Goal: Information Seeking & Learning: Compare options

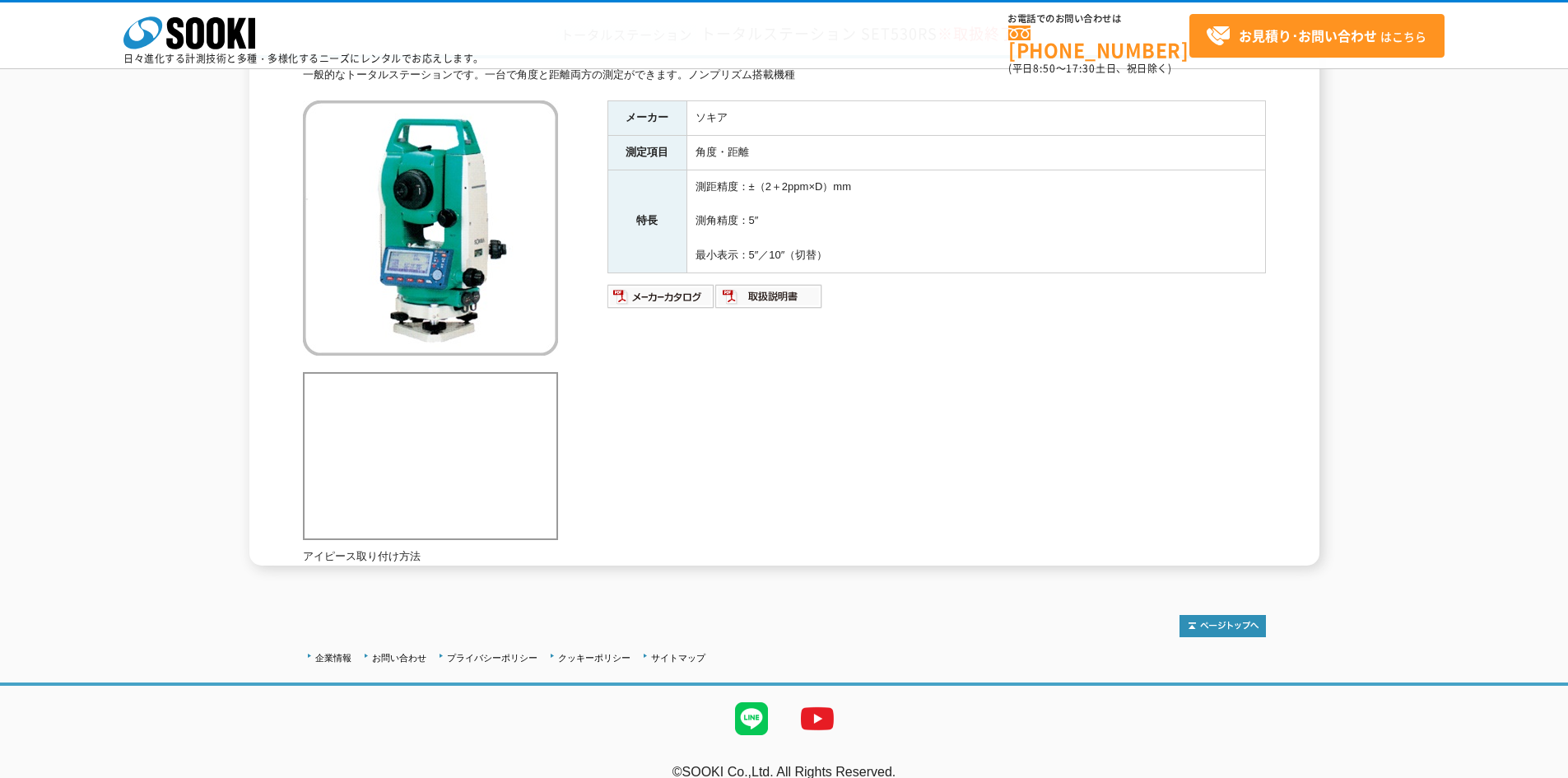
scroll to position [150, 0]
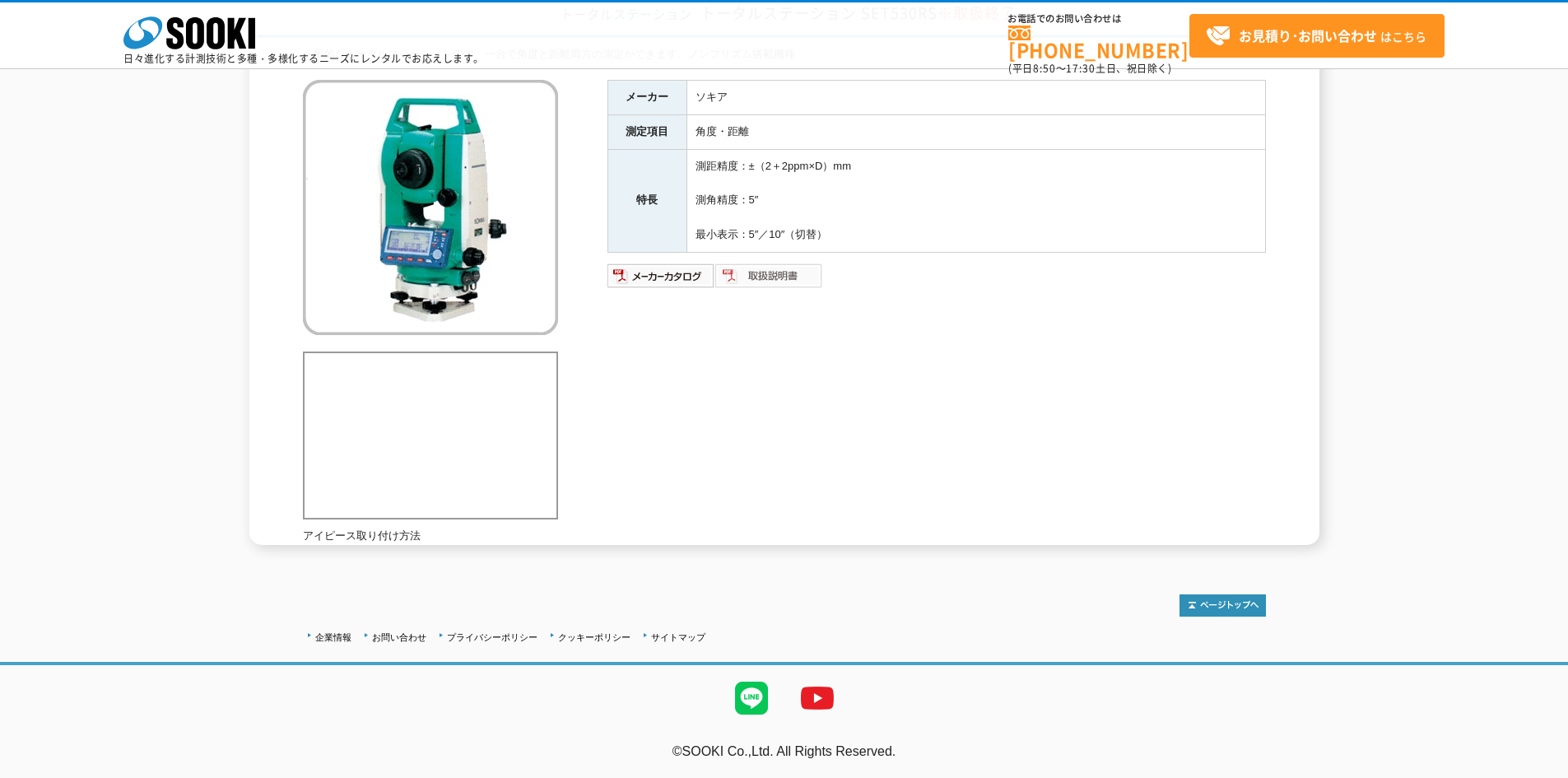
click at [778, 267] on img at bounding box center [769, 275] width 107 height 26
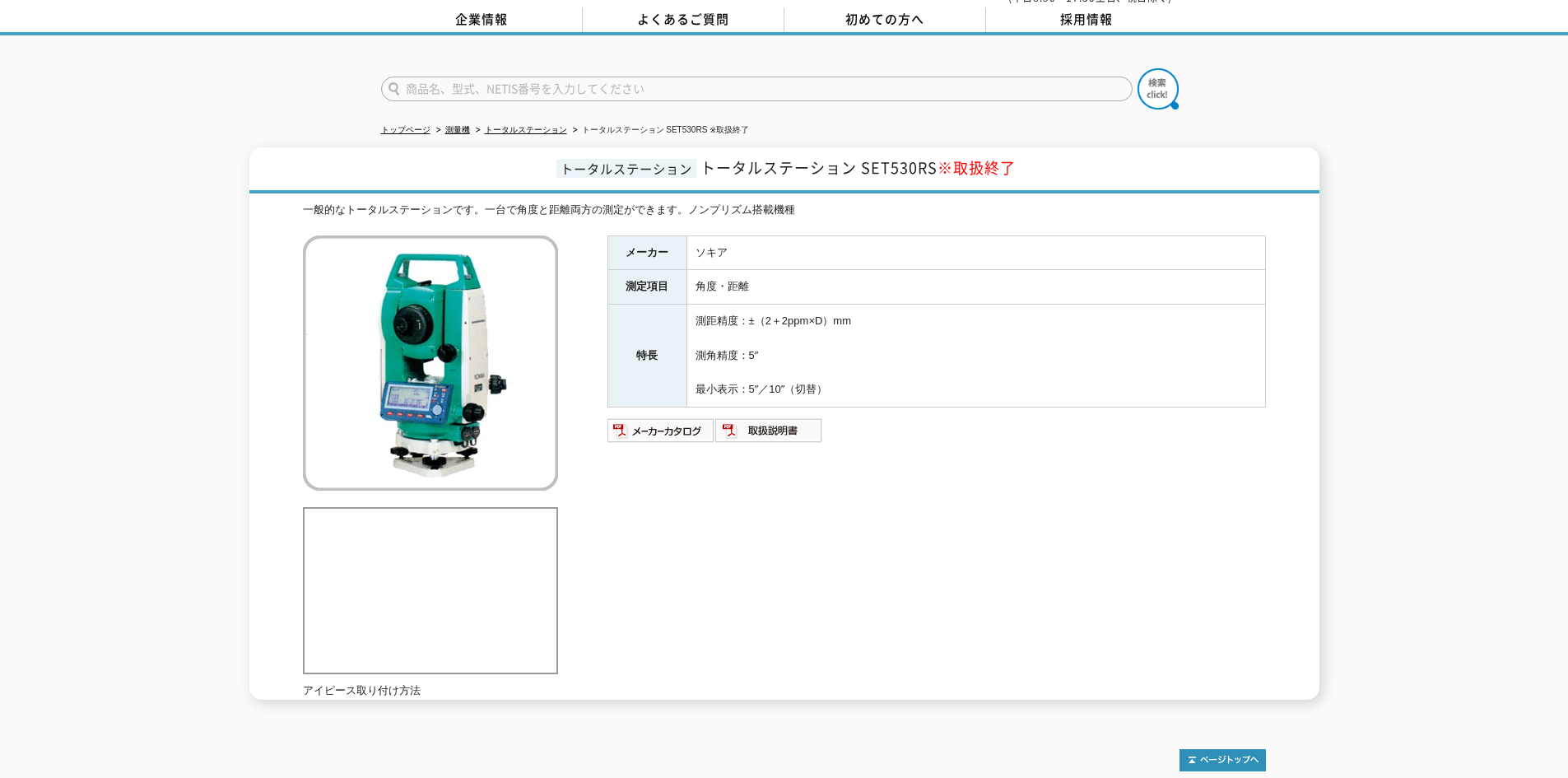
scroll to position [0, 0]
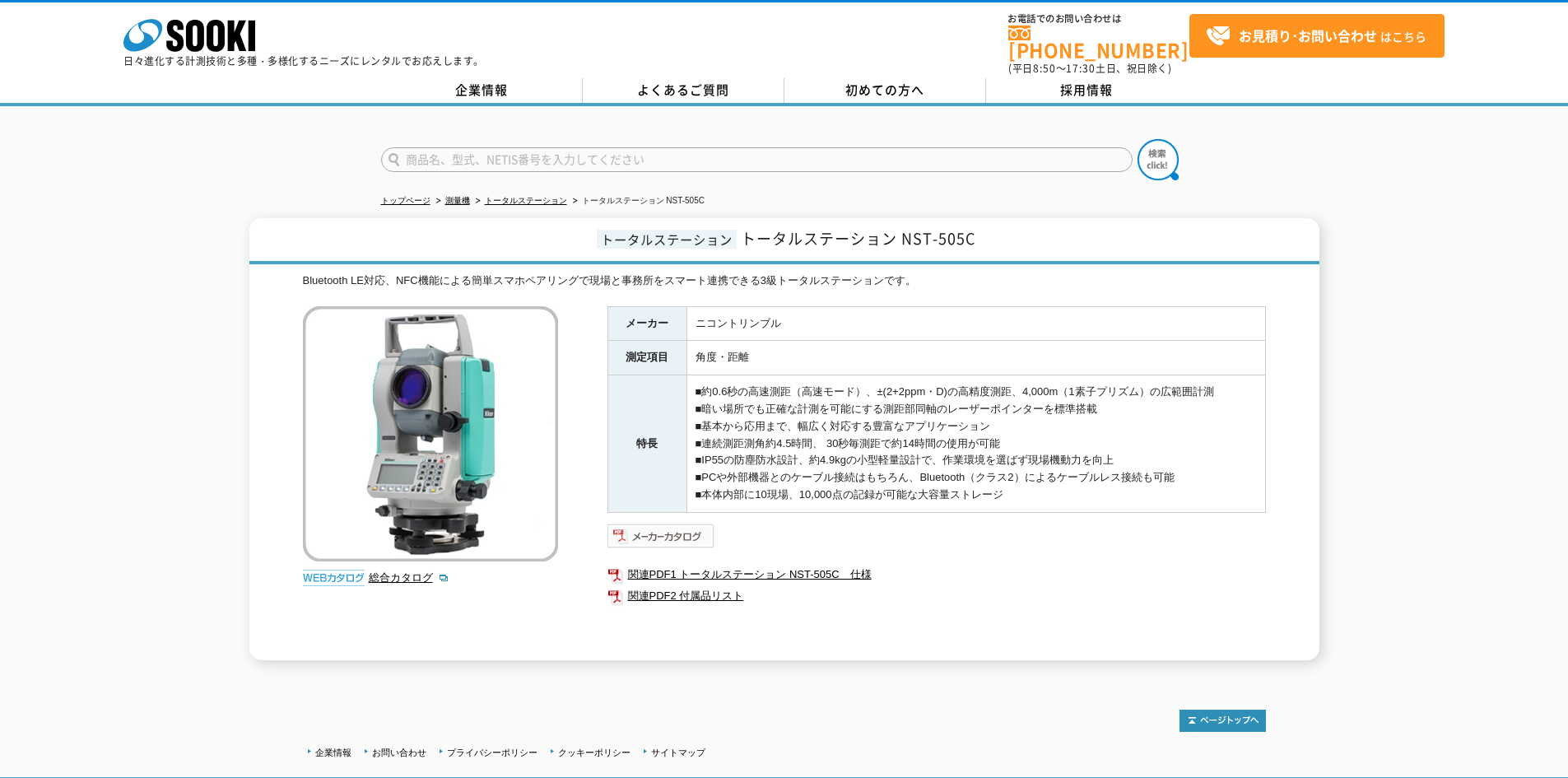
click at [630, 526] on img at bounding box center [661, 535] width 107 height 26
